Goal: Task Accomplishment & Management: Manage account settings

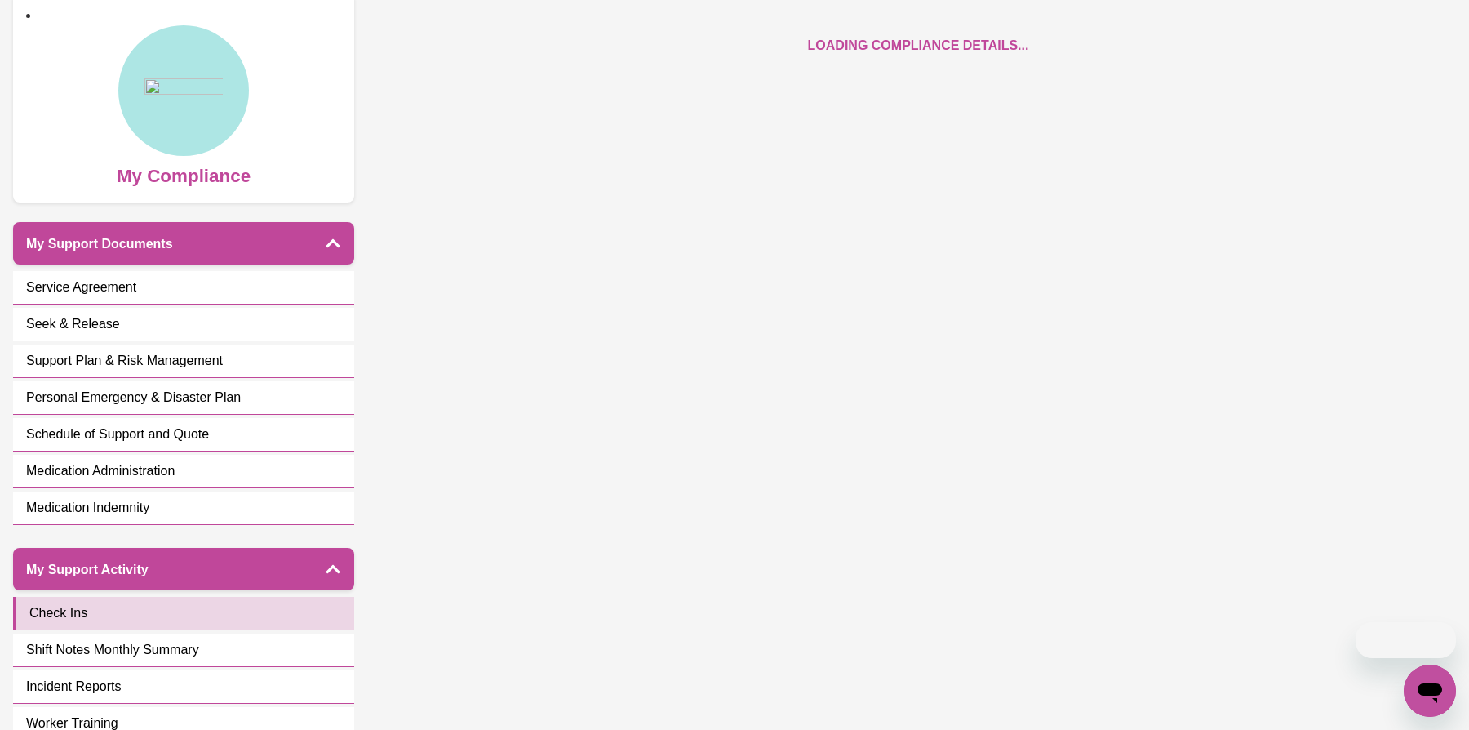
scroll to position [143, 0]
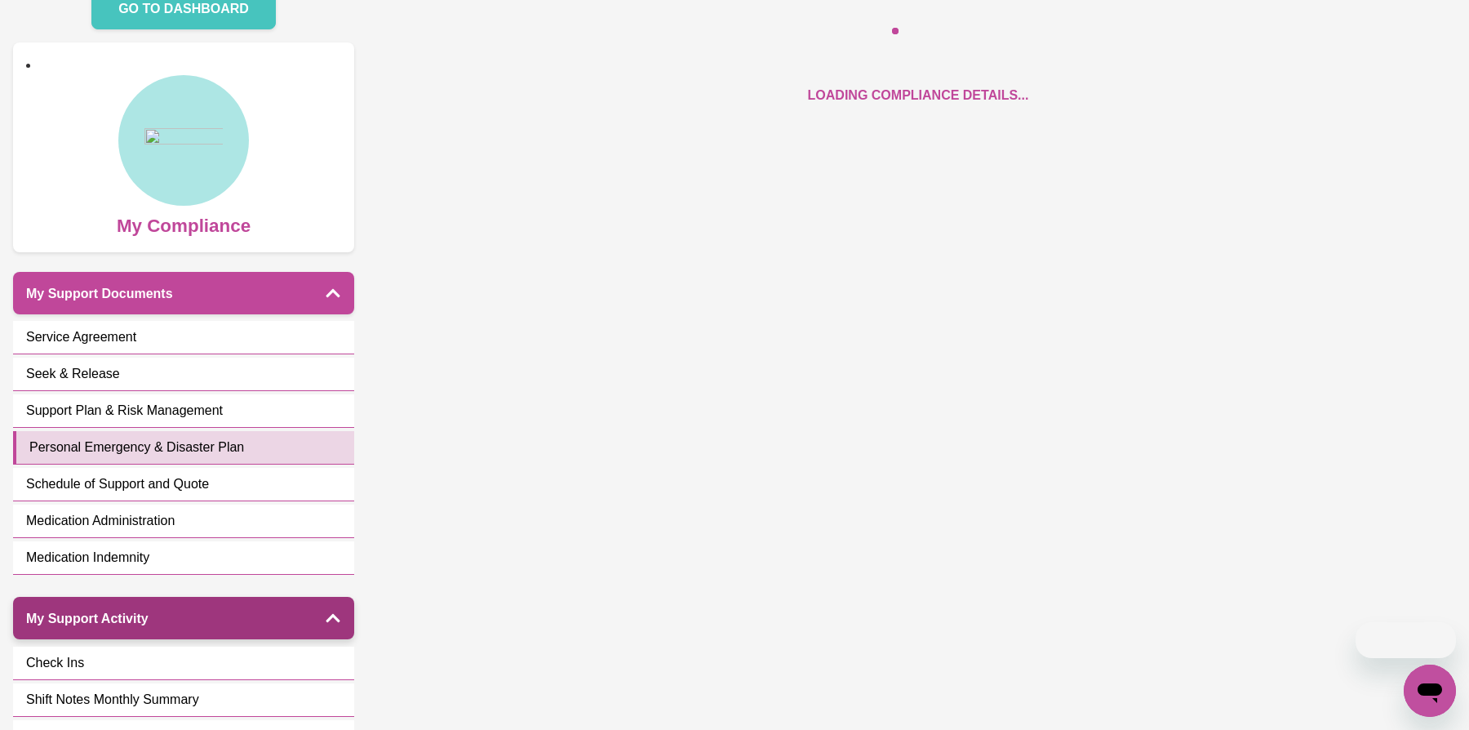
select select "continue"
select select "phone"
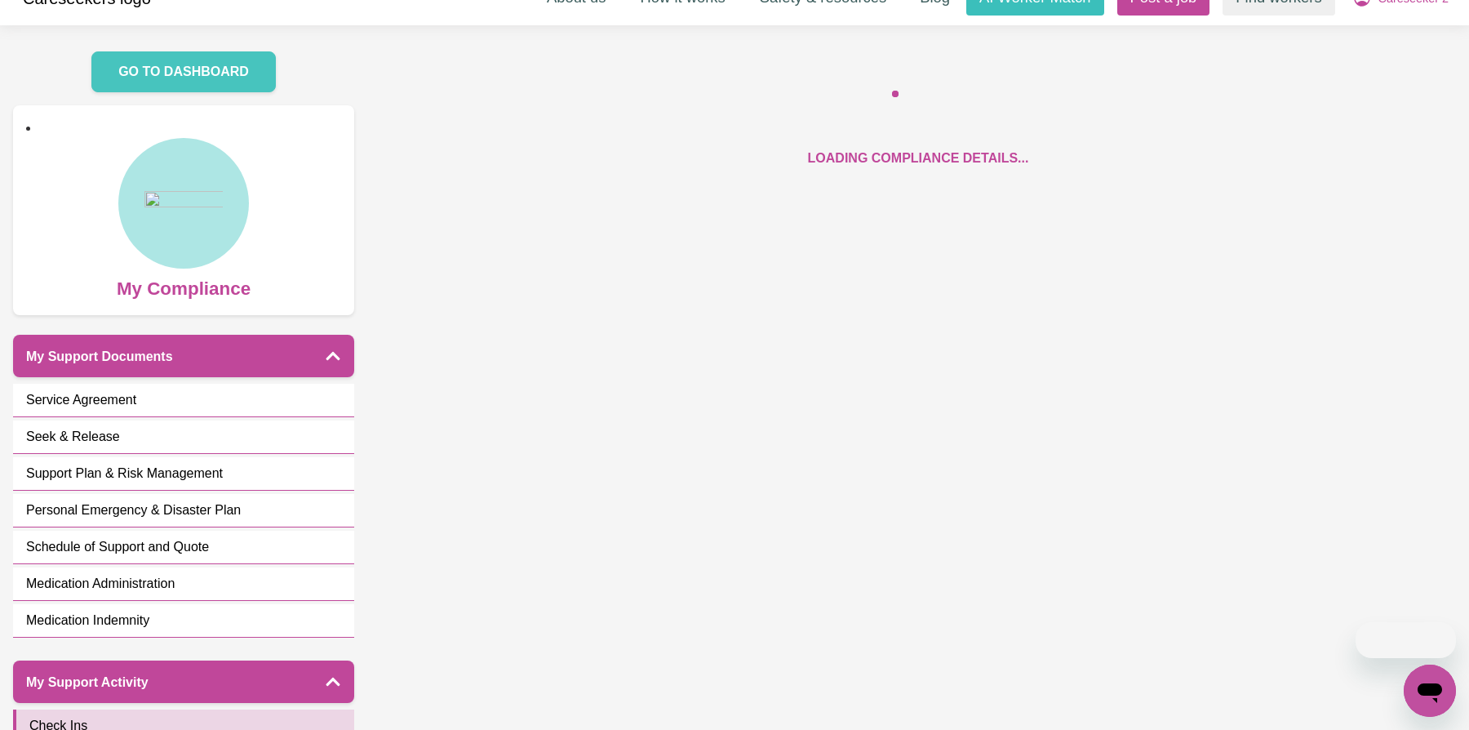
scroll to position [30, 0]
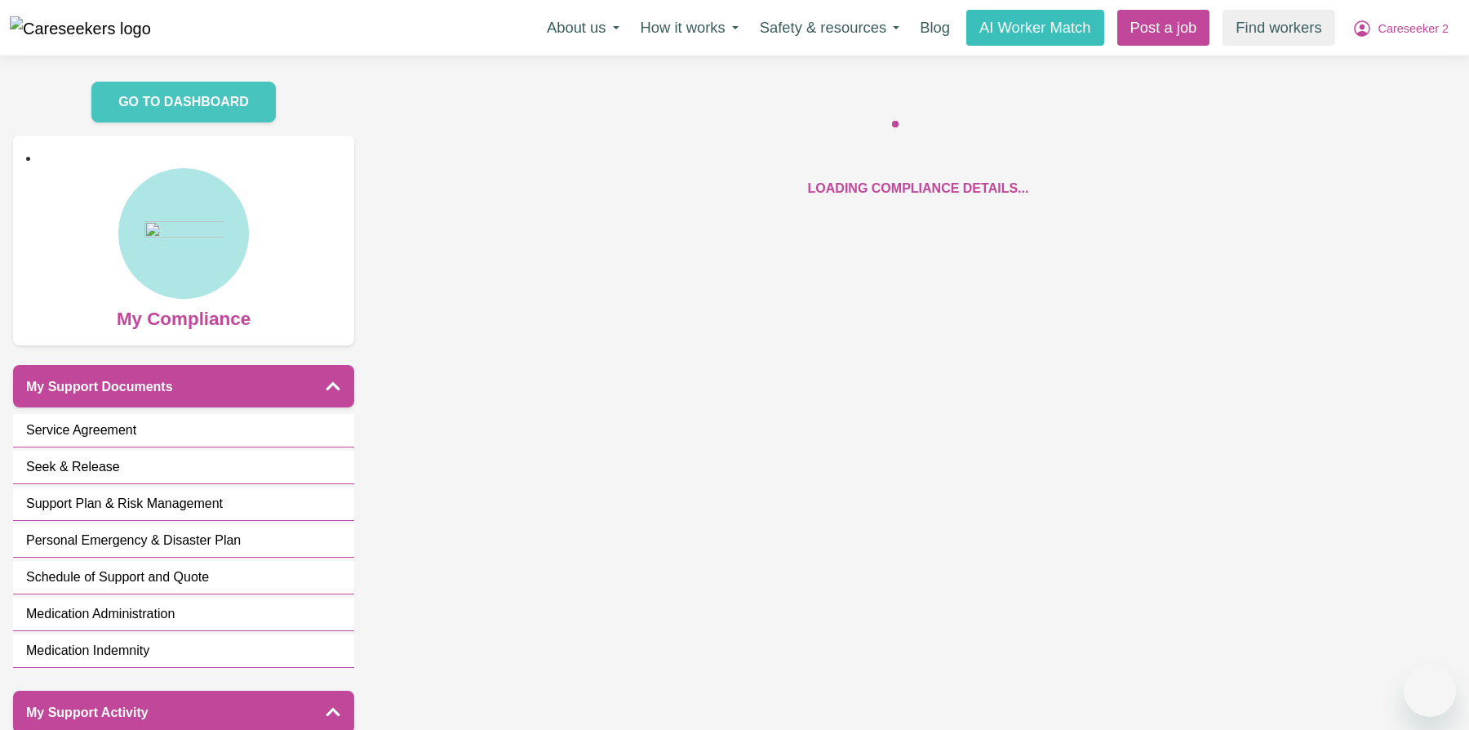
scroll to position [189, 0]
